Goal: Task Accomplishment & Management: Manage account settings

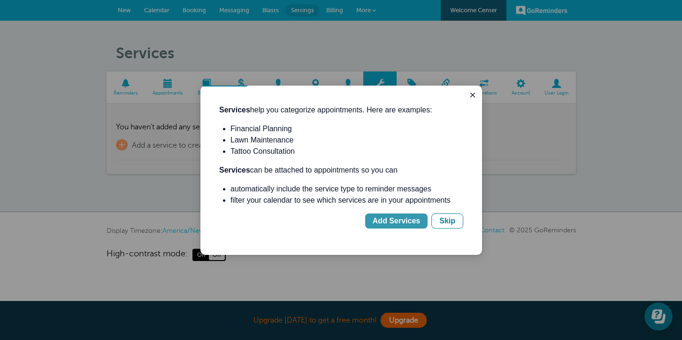
click at [411, 221] on div "Add Services" at bounding box center [396, 220] width 47 height 11
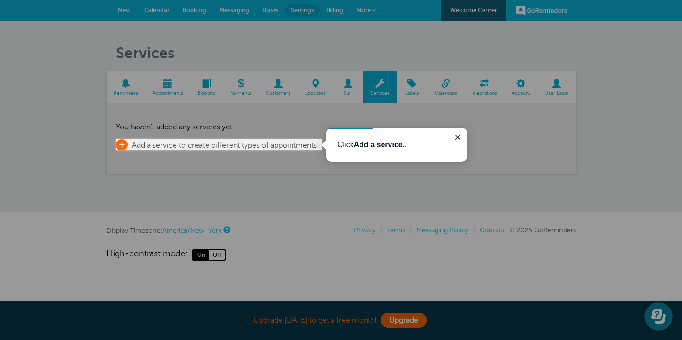
click at [293, 144] on span "Add a service to create different types of appointments!" at bounding box center [225, 145] width 187 height 8
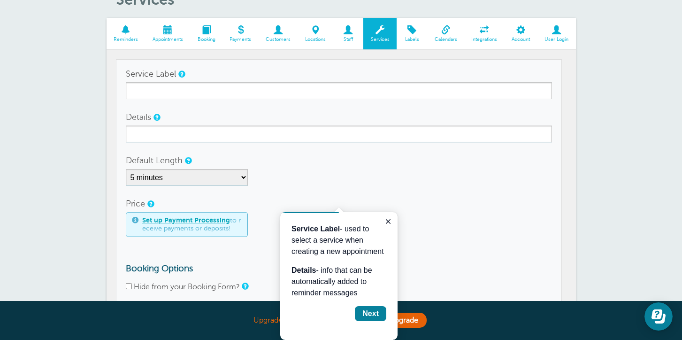
scroll to position [56, 0]
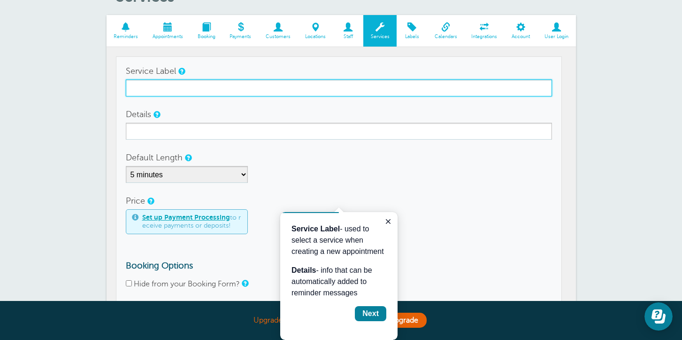
click at [240, 89] on input "Service Label" at bounding box center [339, 87] width 426 height 17
type input "Lunch & Recess Duty"
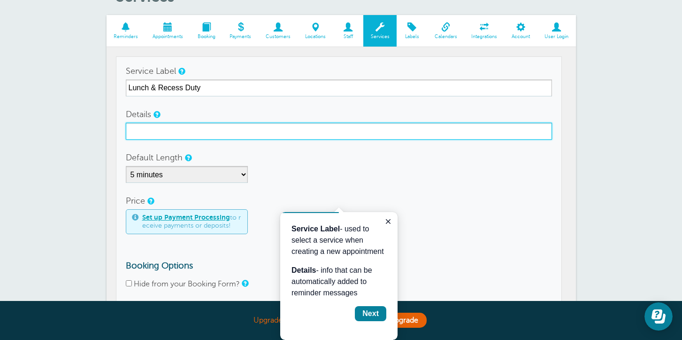
click at [192, 132] on input "Details" at bounding box center [339, 131] width 426 height 17
type input "Serve 11:15-12:15"
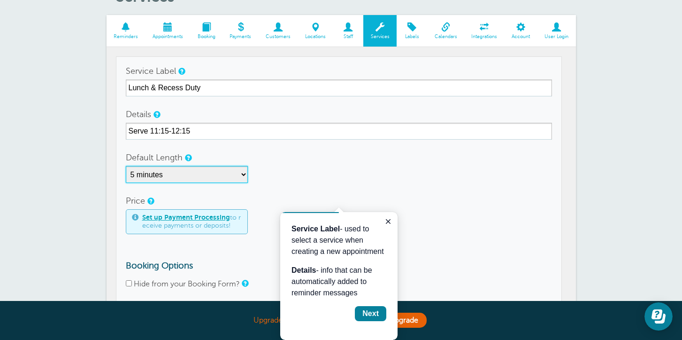
click at [243, 174] on select "5 minutes 10 minutes 15 minutes 20 minutes 25 minutes 30 minutes 35 minutes 40 …" at bounding box center [187, 174] width 122 height 17
select select "60"
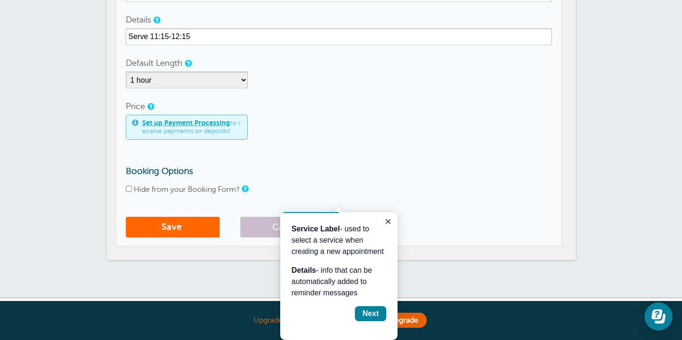
scroll to position [152, 0]
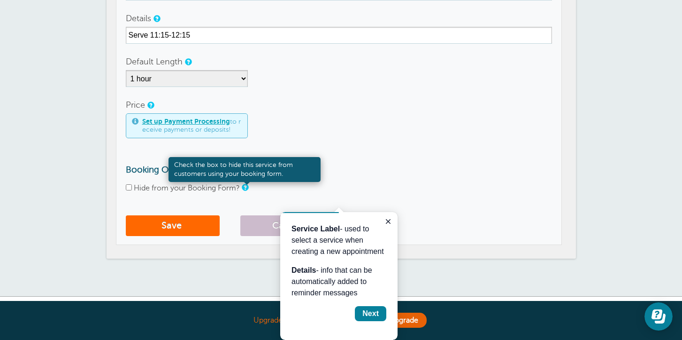
click at [247, 187] on link at bounding box center [245, 187] width 6 height 6
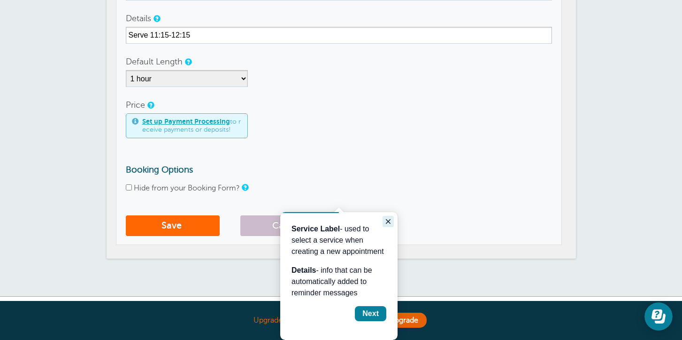
click at [389, 219] on icon "Close guide" at bounding box center [389, 221] width 8 height 8
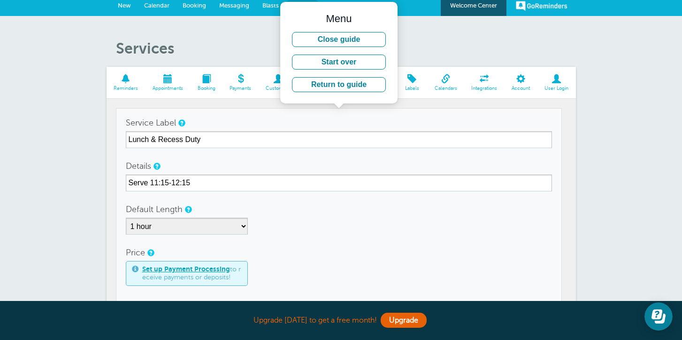
scroll to position [4, 0]
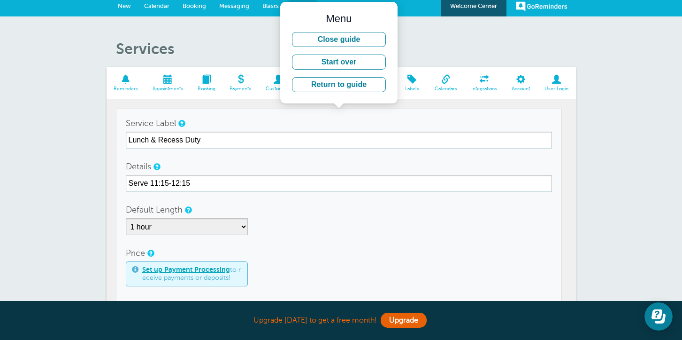
click at [169, 78] on span at bounding box center [167, 79] width 45 height 9
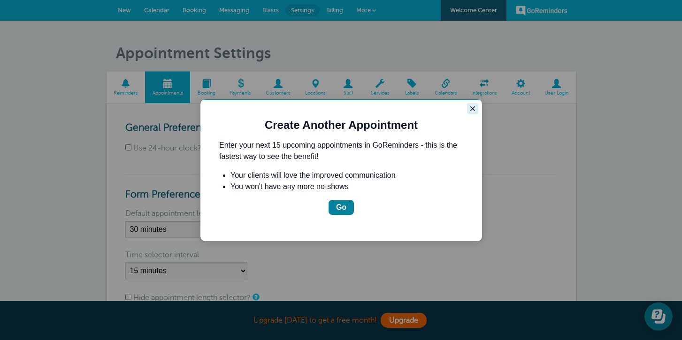
click at [474, 106] on icon "Close guide" at bounding box center [473, 108] width 5 height 5
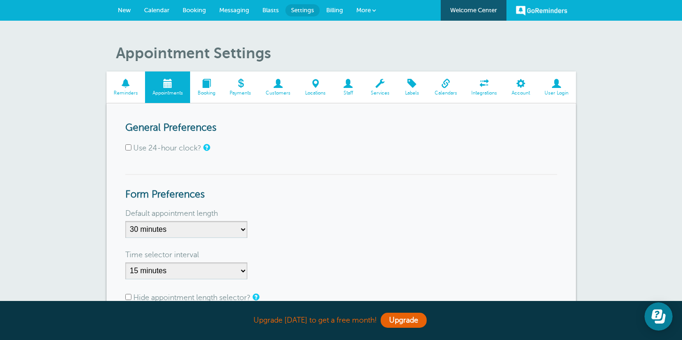
click at [210, 87] on span at bounding box center [206, 83] width 32 height 9
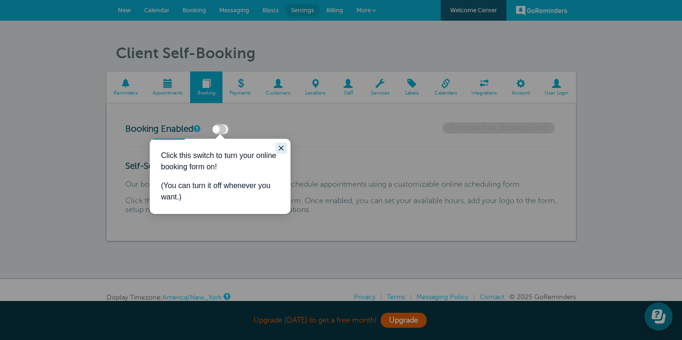
click at [281, 147] on icon "Close guide" at bounding box center [282, 148] width 8 height 8
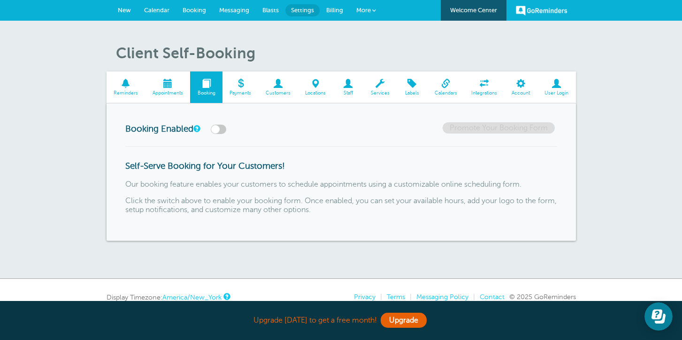
click at [240, 85] on span at bounding box center [241, 83] width 36 height 9
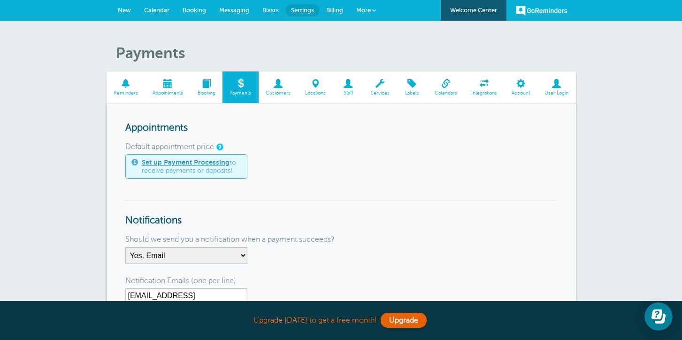
click at [263, 127] on h3 "Appointments" at bounding box center [341, 128] width 432 height 12
click at [275, 87] on span at bounding box center [278, 83] width 39 height 9
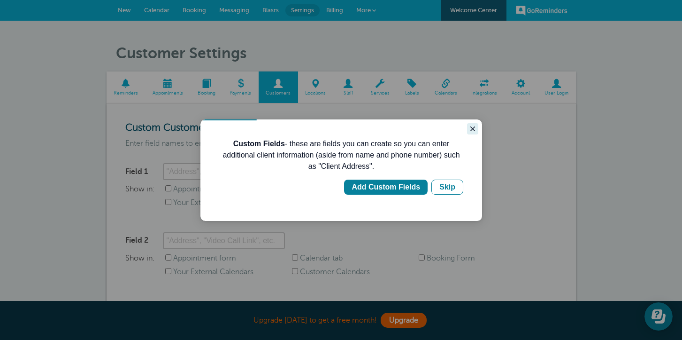
click at [476, 130] on icon "Close guide" at bounding box center [473, 129] width 8 height 8
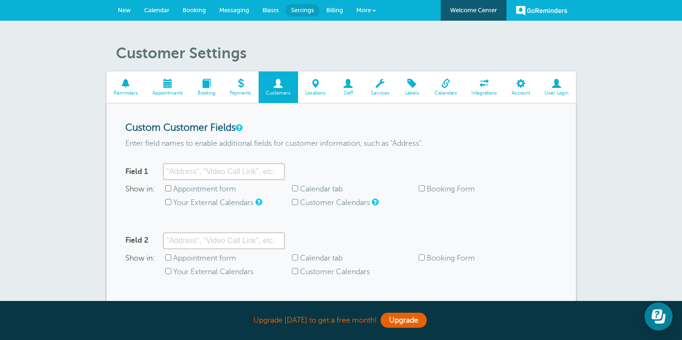
click at [316, 86] on span at bounding box center [315, 83] width 35 height 9
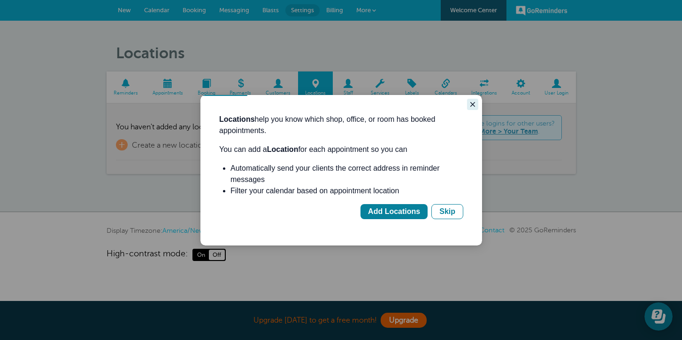
click at [474, 102] on icon "Close guide" at bounding box center [473, 104] width 5 height 5
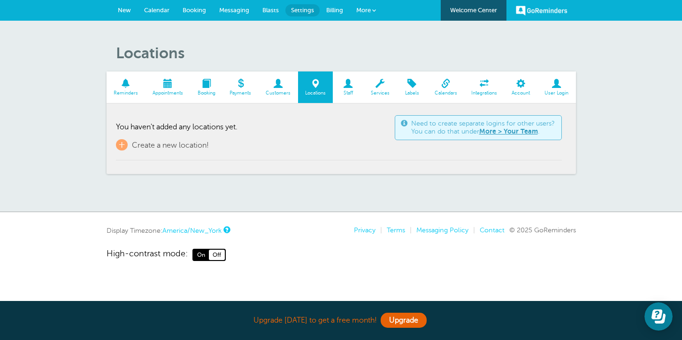
click at [348, 82] on span at bounding box center [348, 83] width 31 height 9
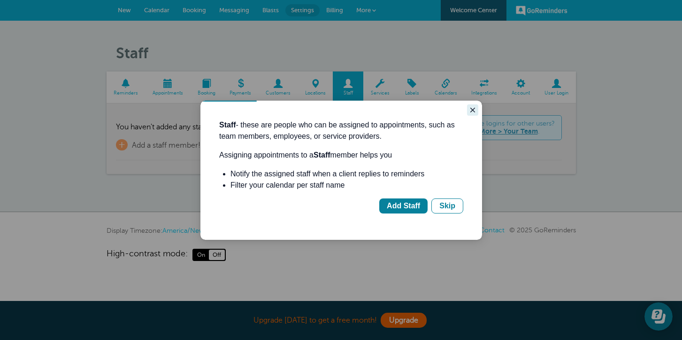
click at [473, 110] on icon "Close guide" at bounding box center [473, 110] width 5 height 5
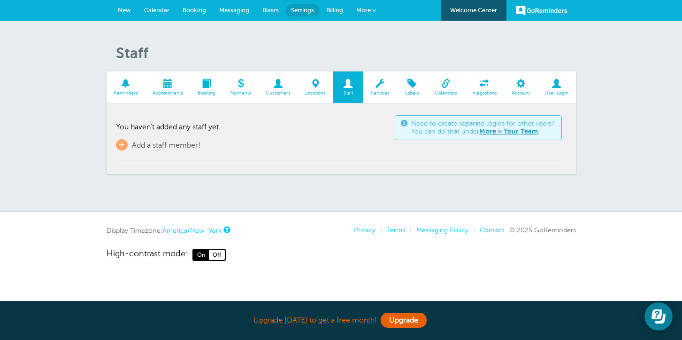
click at [384, 85] on span at bounding box center [379, 83] width 33 height 9
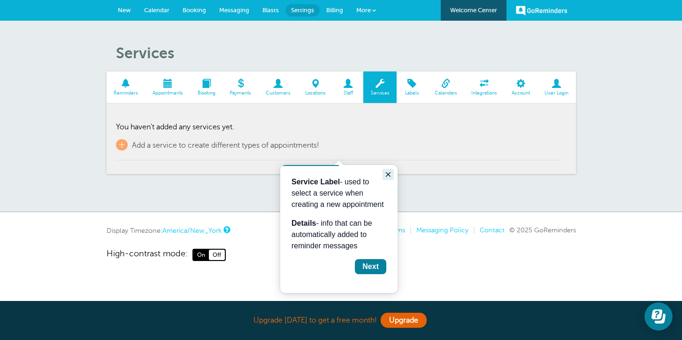
click at [387, 172] on icon "Close guide" at bounding box center [389, 174] width 8 height 8
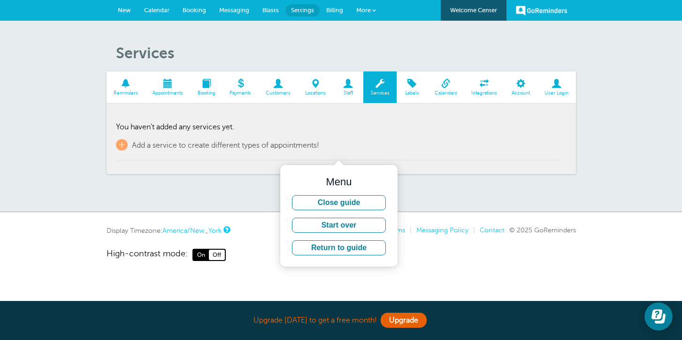
click at [411, 91] on span "Labels" at bounding box center [412, 93] width 21 height 6
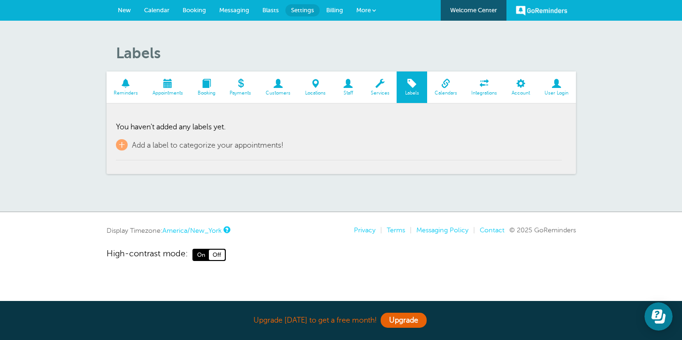
click at [448, 90] on span "Calendars" at bounding box center [446, 93] width 28 height 6
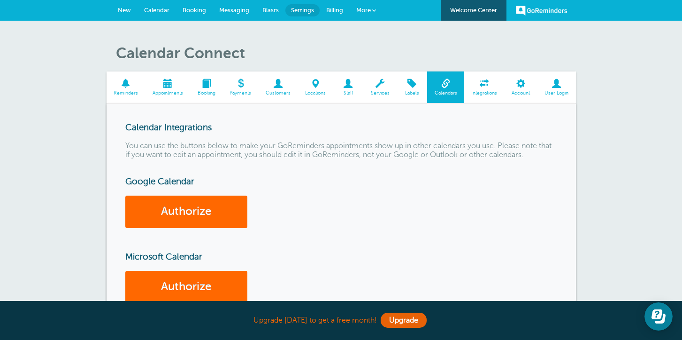
click at [484, 91] on span "Integrations" at bounding box center [484, 93] width 31 height 6
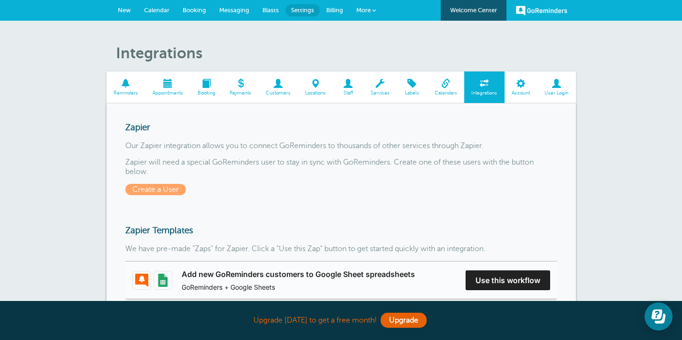
click at [336, 7] on span "Billing" at bounding box center [334, 10] width 17 height 7
